Goal: Task Accomplishment & Management: Use online tool/utility

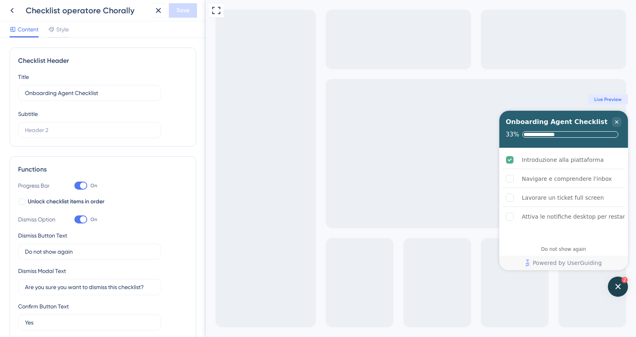
scroll to position [367, 0]
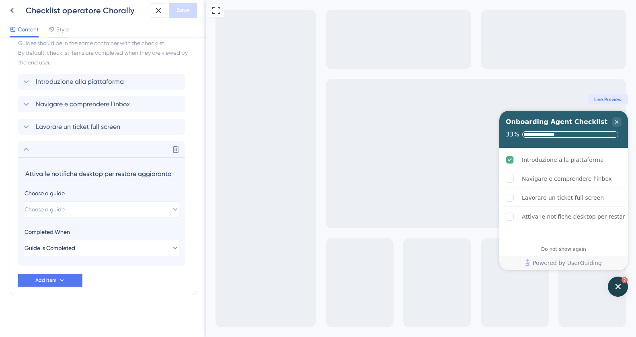
click at [66, 174] on input "Attiva le notifiche desktop per restare aggioranto" at bounding box center [103, 173] width 156 height 12
type input "c"
click at [82, 207] on button "Choose a guide" at bounding box center [102, 209] width 155 height 16
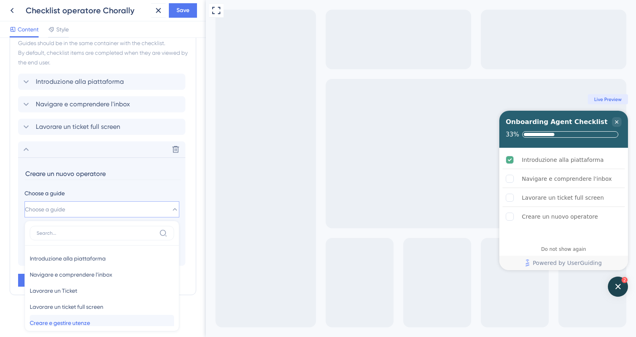
click at [90, 324] on span "Creare e gestire utenze" at bounding box center [60, 323] width 60 height 10
type input "Creare e gestire utenze"
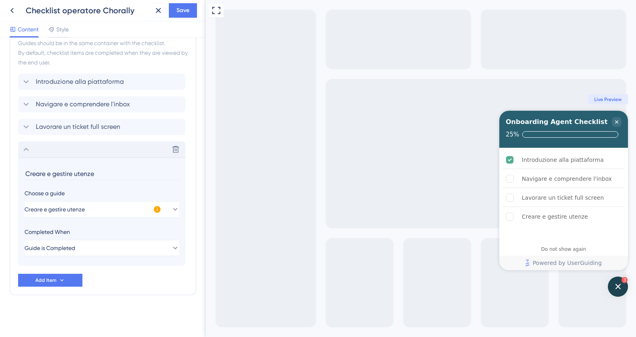
click at [29, 154] on div "Delete" at bounding box center [101, 149] width 167 height 16
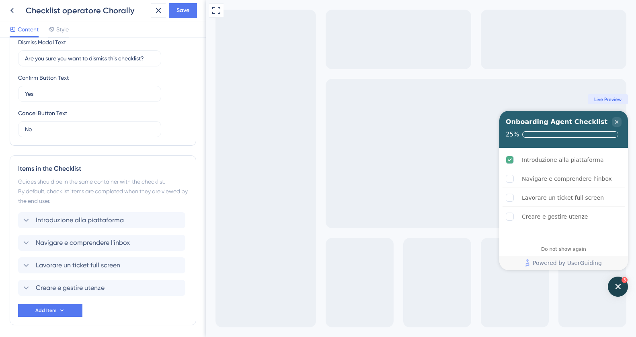
scroll to position [259, 0]
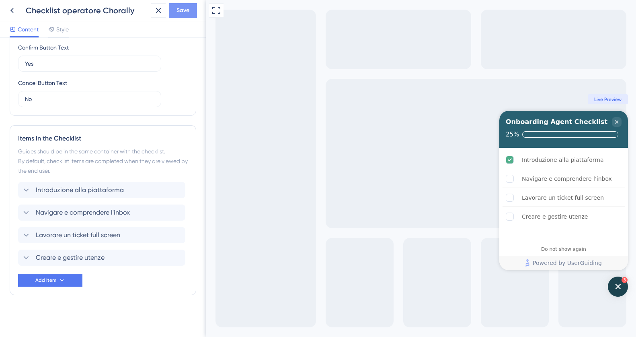
click at [183, 12] on span "Save" at bounding box center [183, 11] width 13 height 10
